Goal: Task Accomplishment & Management: Use online tool/utility

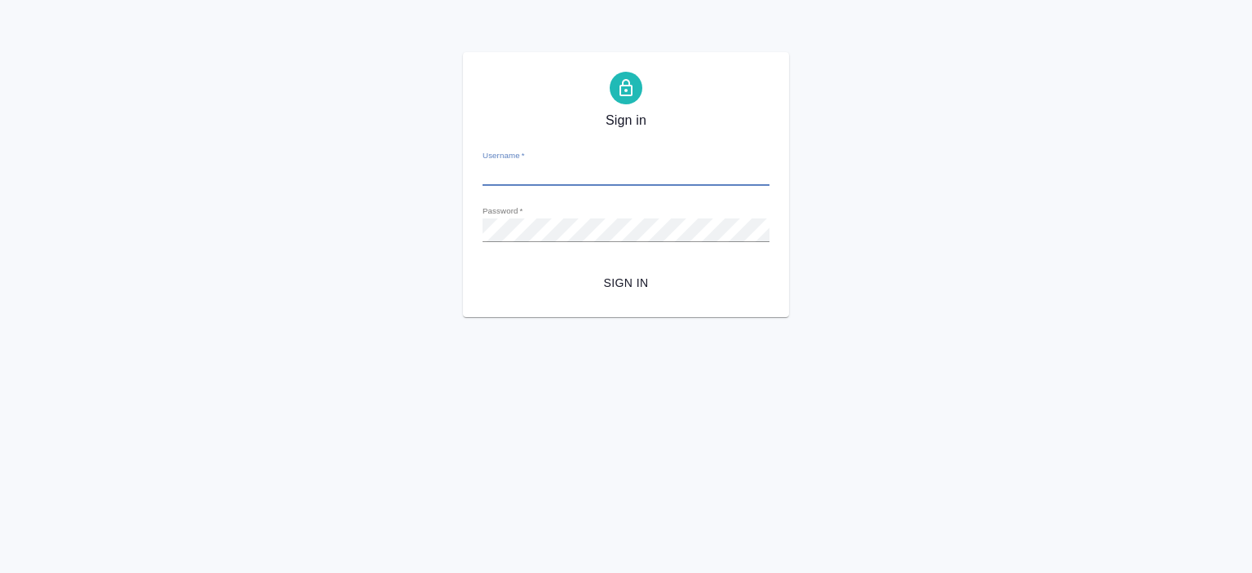
type input "[PERSON_NAME][EMAIL_ADDRESS][DOMAIN_NAME]"
click at [636, 280] on span "Sign in" at bounding box center [626, 283] width 261 height 20
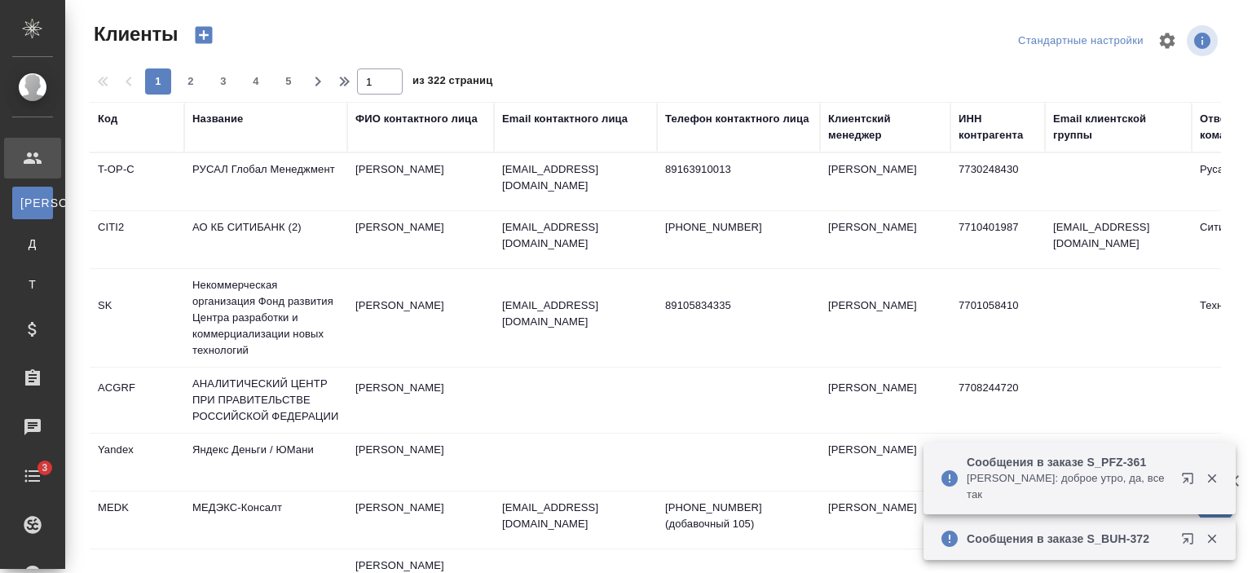
select select "RU"
click at [224, 119] on div "Название" at bounding box center [217, 119] width 51 height 16
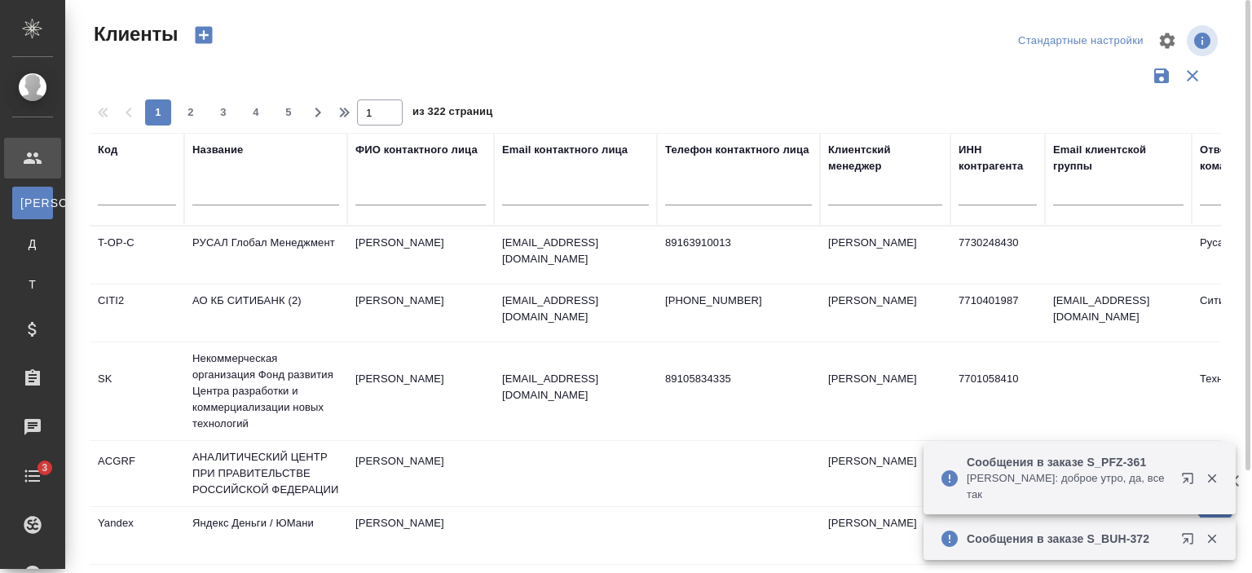
click at [253, 198] on input "text" at bounding box center [265, 195] width 147 height 20
type input "Спарта"
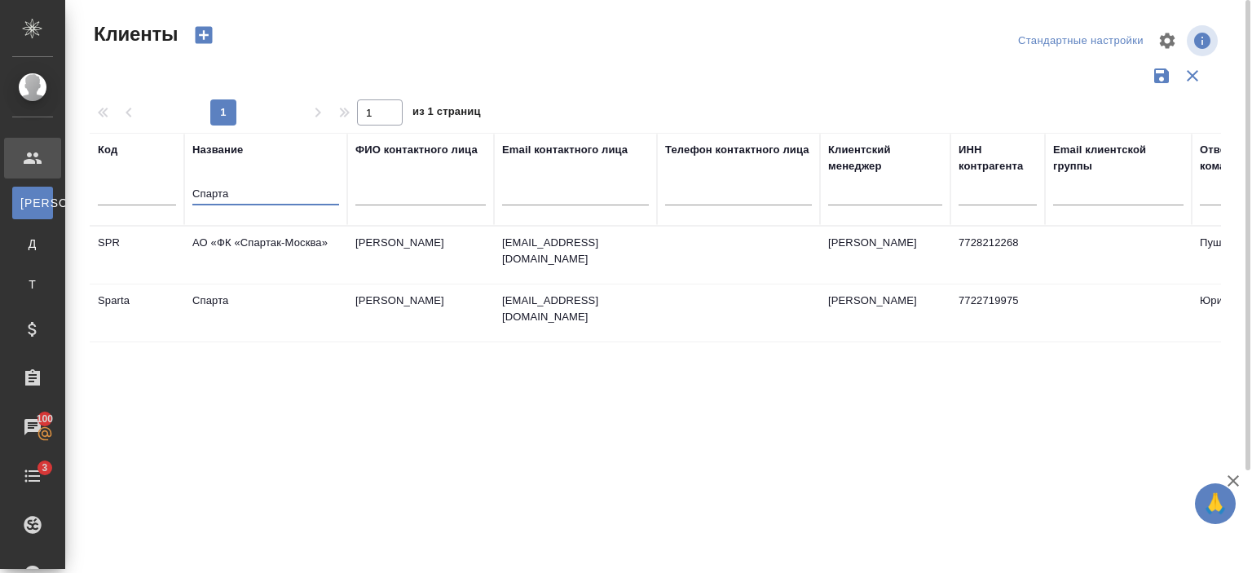
click at [593, 284] on td "v.fedorchuk@admitad.com" at bounding box center [575, 255] width 163 height 57
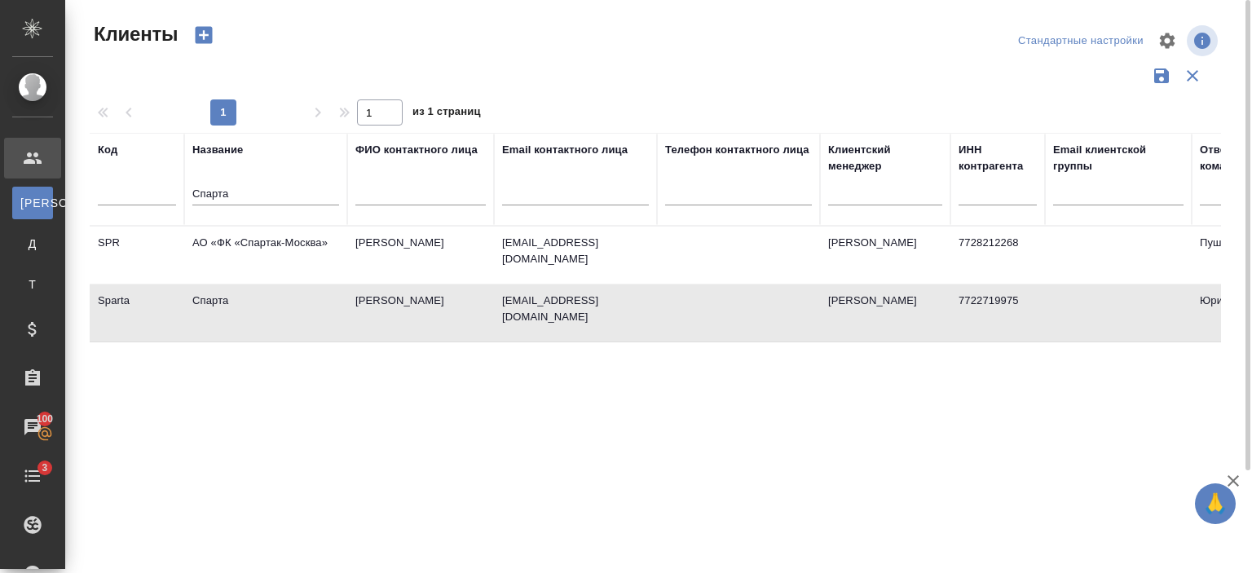
click at [593, 284] on td "v.fedorchuk@admitad.com" at bounding box center [575, 255] width 163 height 57
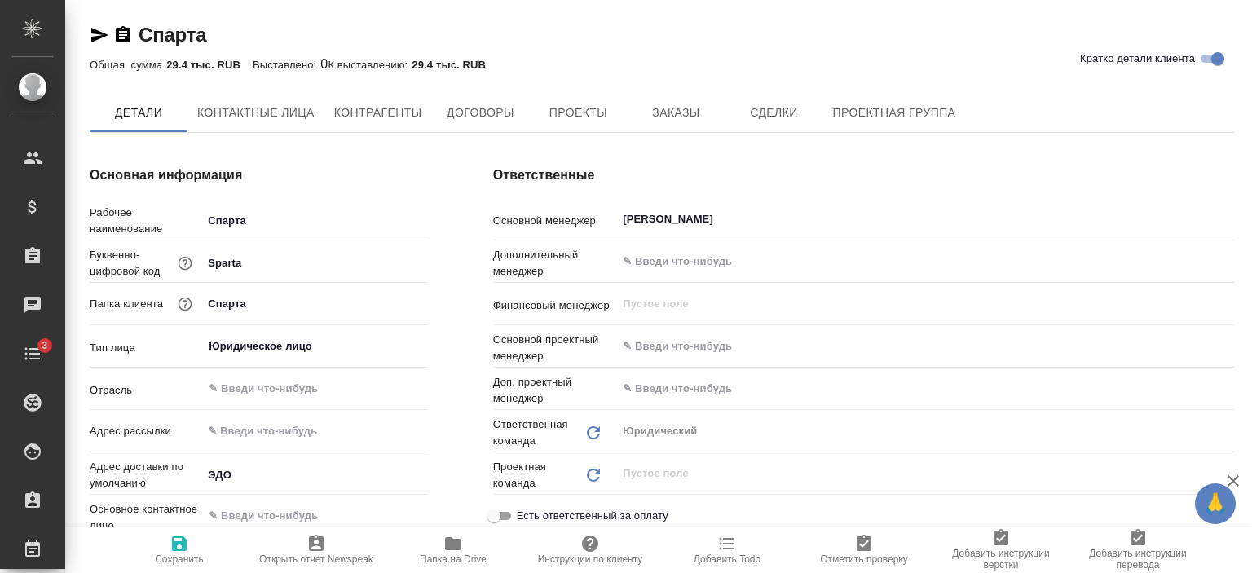
type textarea "x"
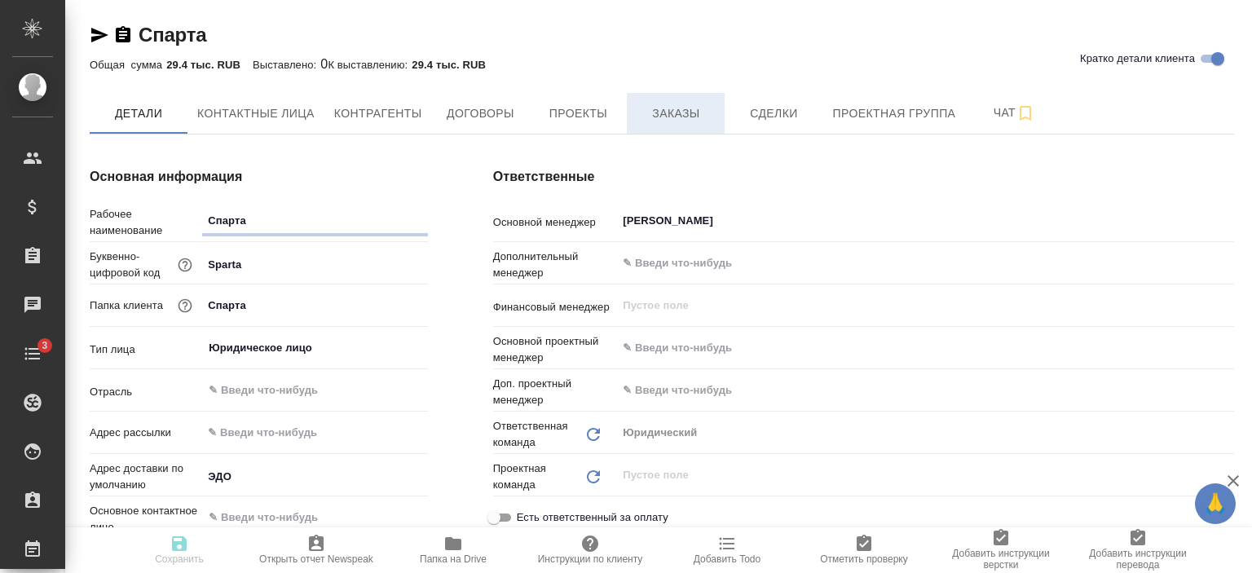
type textarea "x"
click at [690, 116] on span "Заказы" at bounding box center [676, 114] width 78 height 20
type textarea "x"
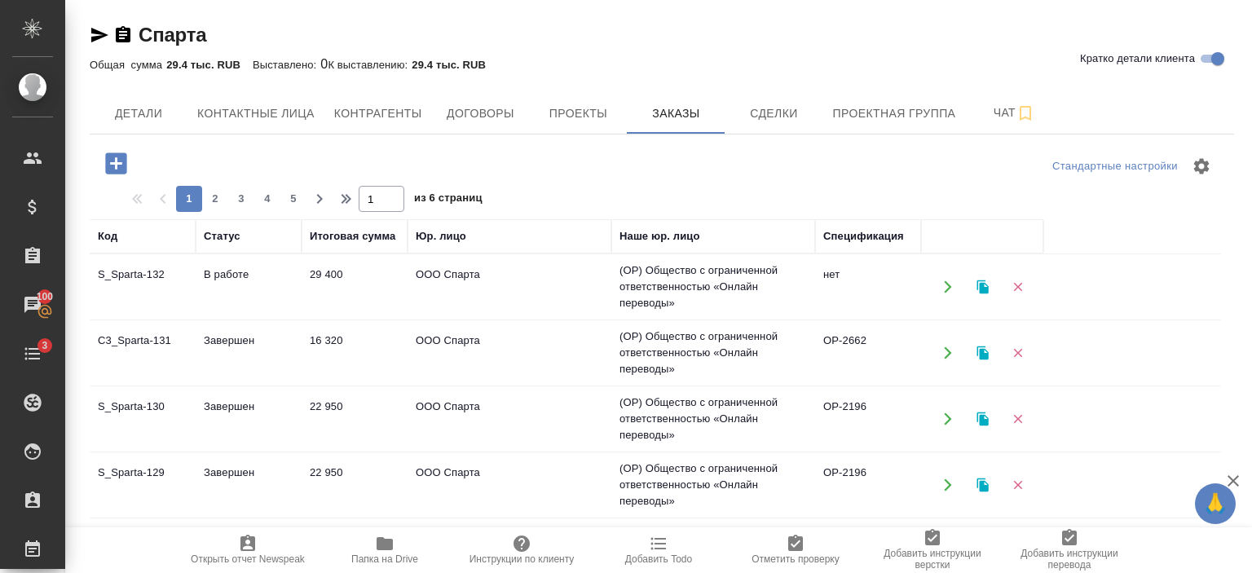
click at [280, 283] on td "В работе" at bounding box center [249, 286] width 106 height 57
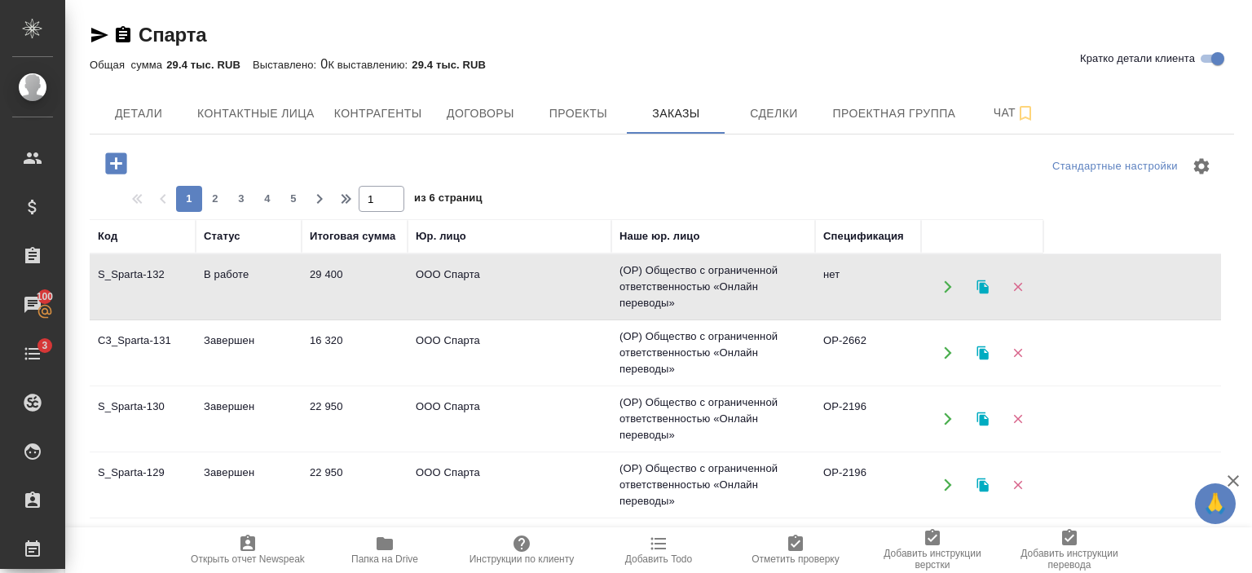
click at [280, 283] on td "В работе" at bounding box center [249, 286] width 106 height 57
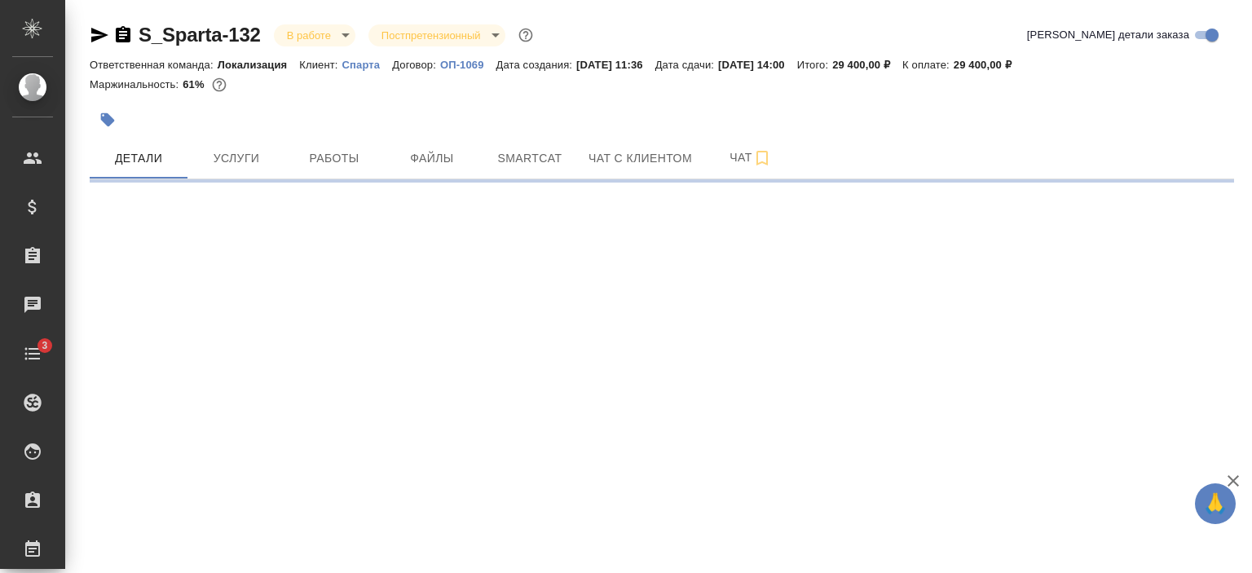
select select "RU"
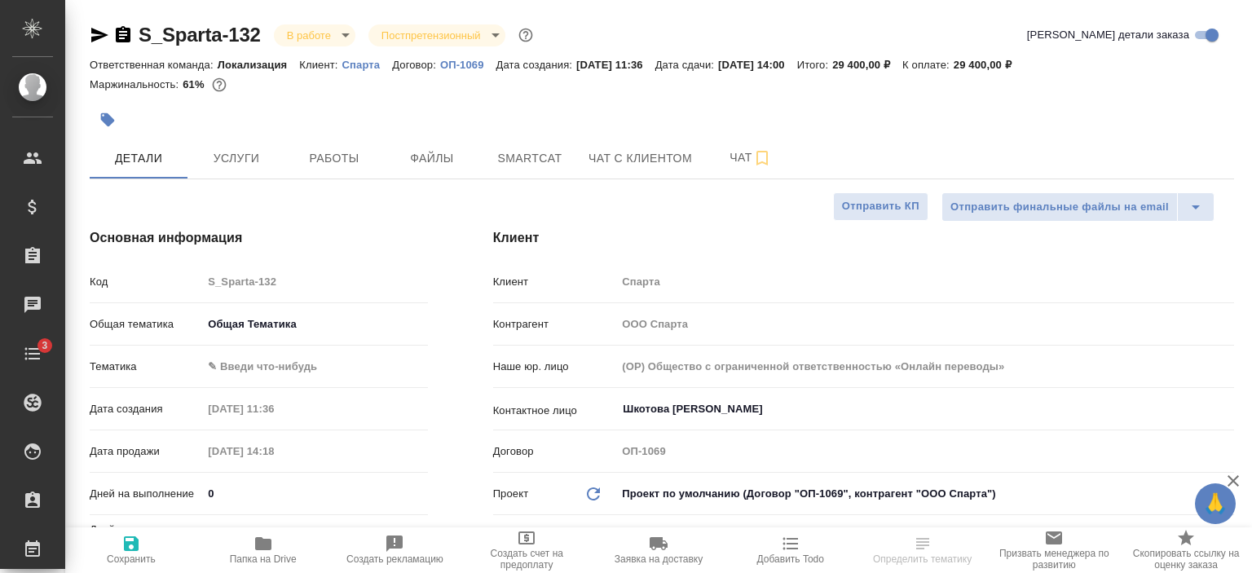
type textarea "x"
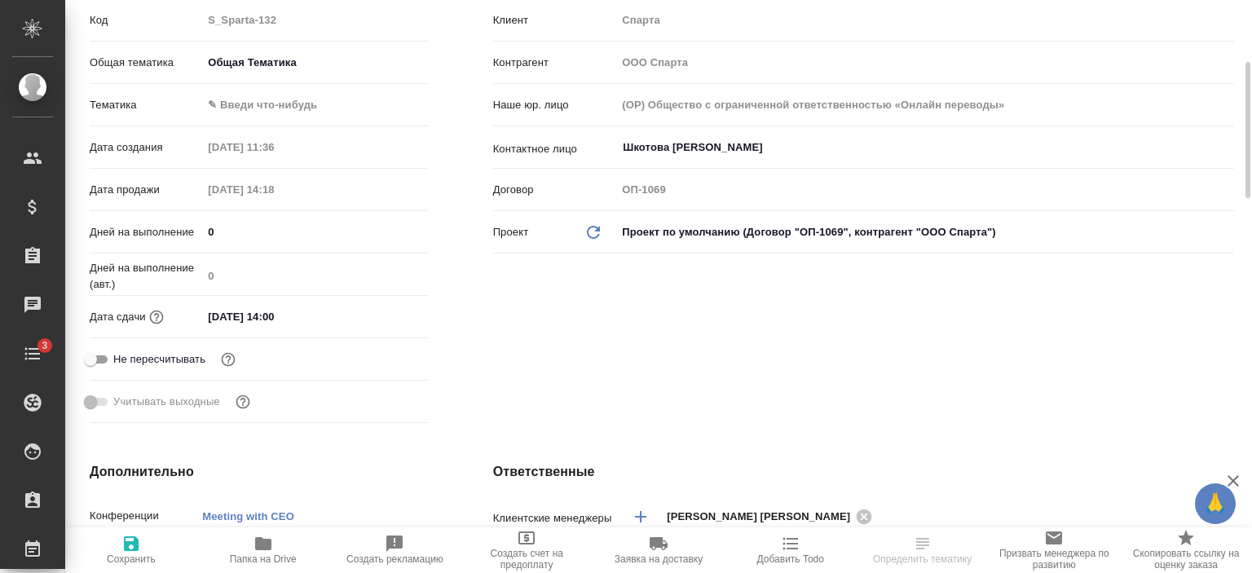
type textarea "x"
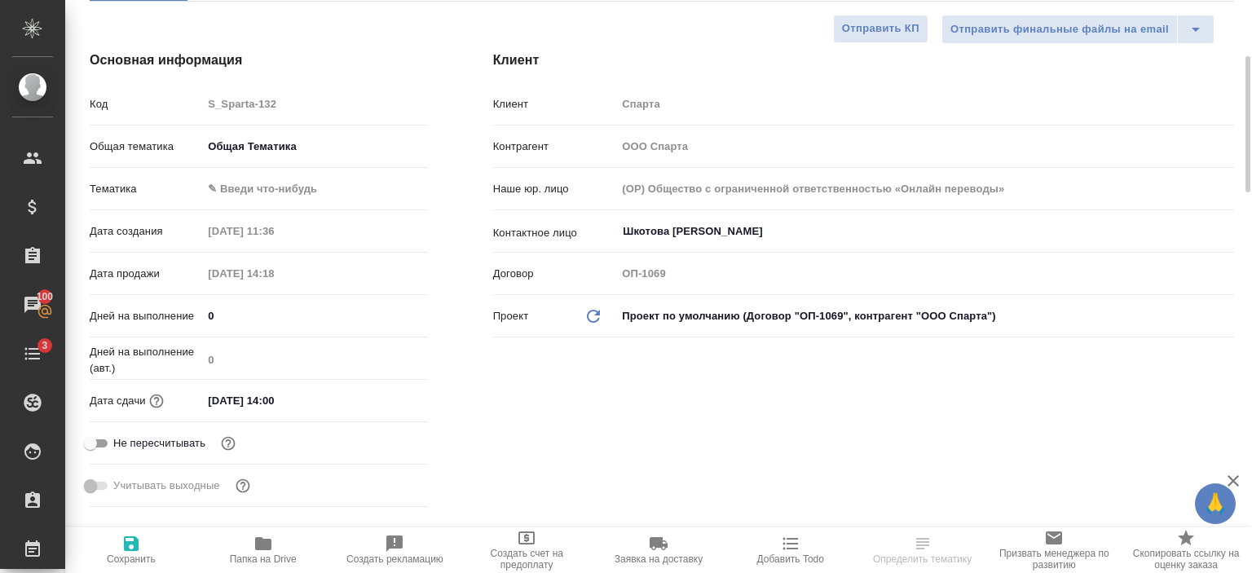
scroll to position [168, 0]
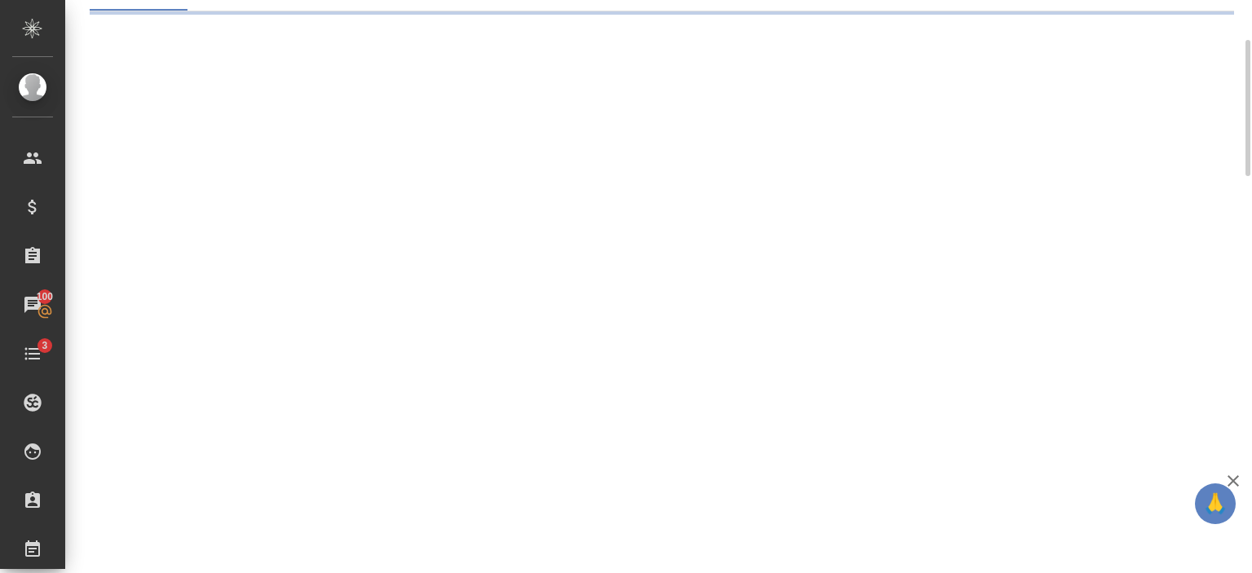
select select "RU"
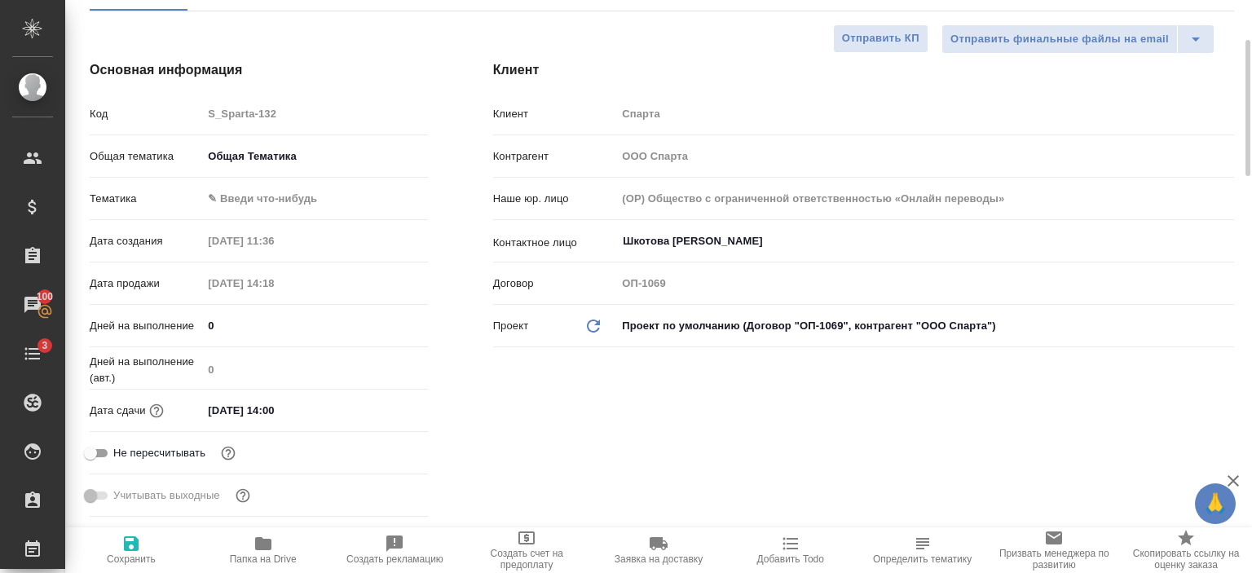
type textarea "x"
